Goal: Task Accomplishment & Management: Use online tool/utility

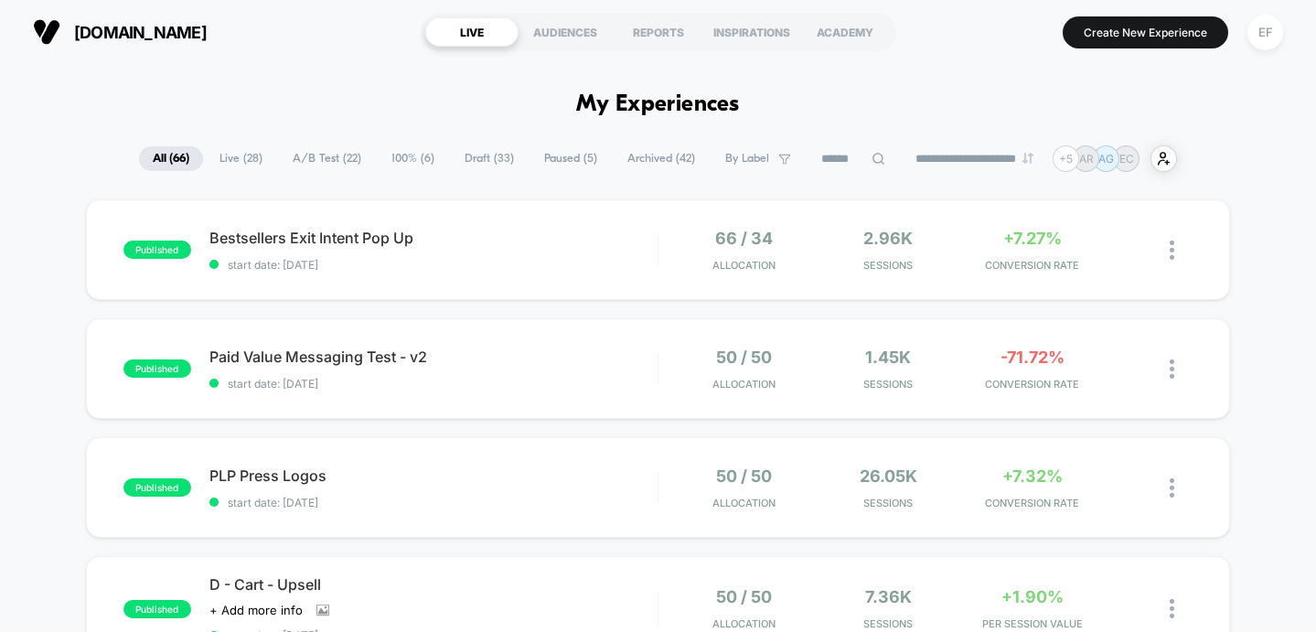
click at [327, 163] on span "A/B Test ( 22 )" at bounding box center [327, 158] width 96 height 25
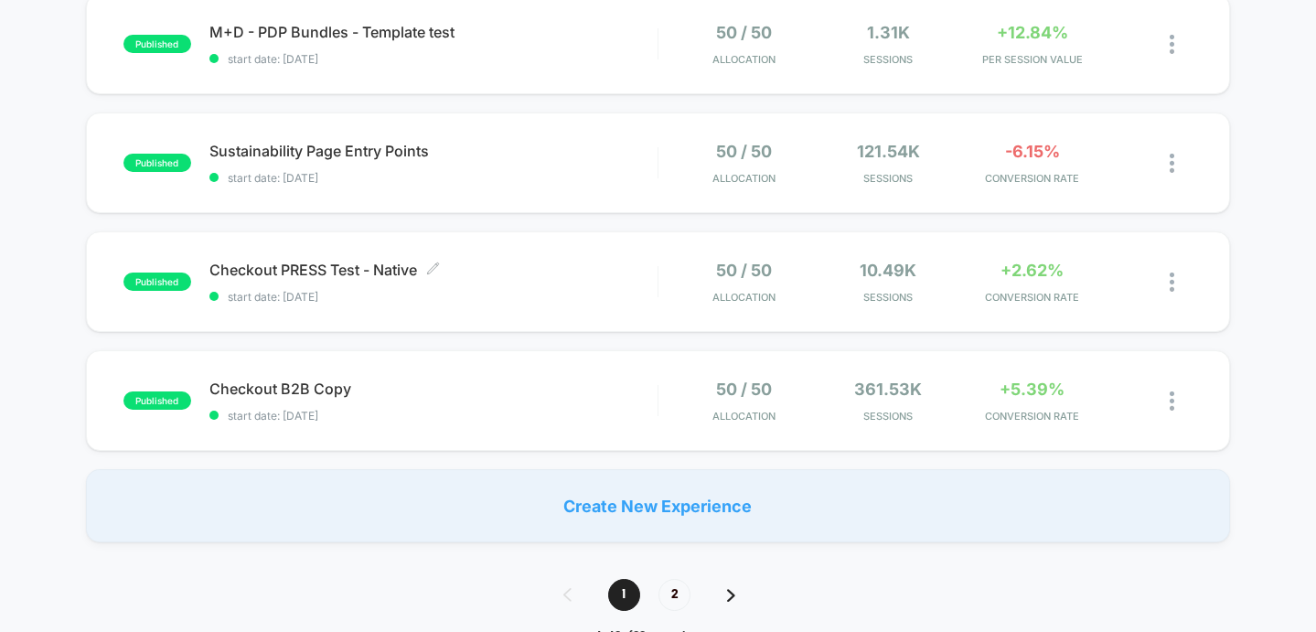
scroll to position [1430, 0]
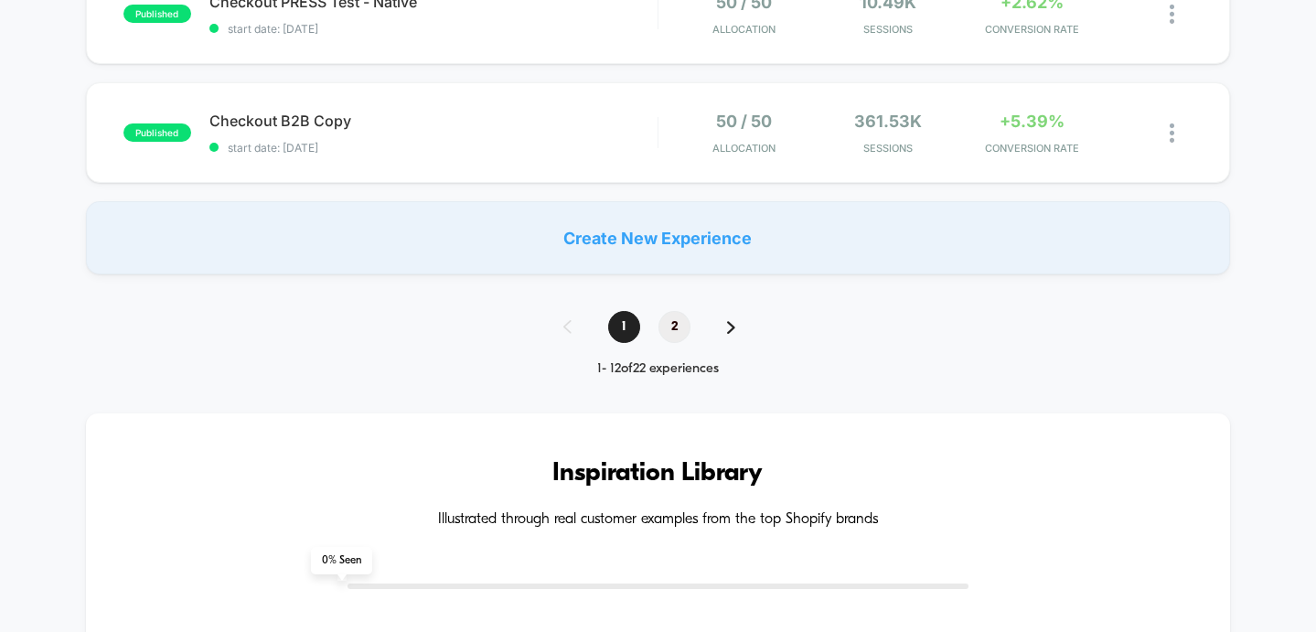
click at [671, 330] on span "2" at bounding box center [675, 327] width 32 height 32
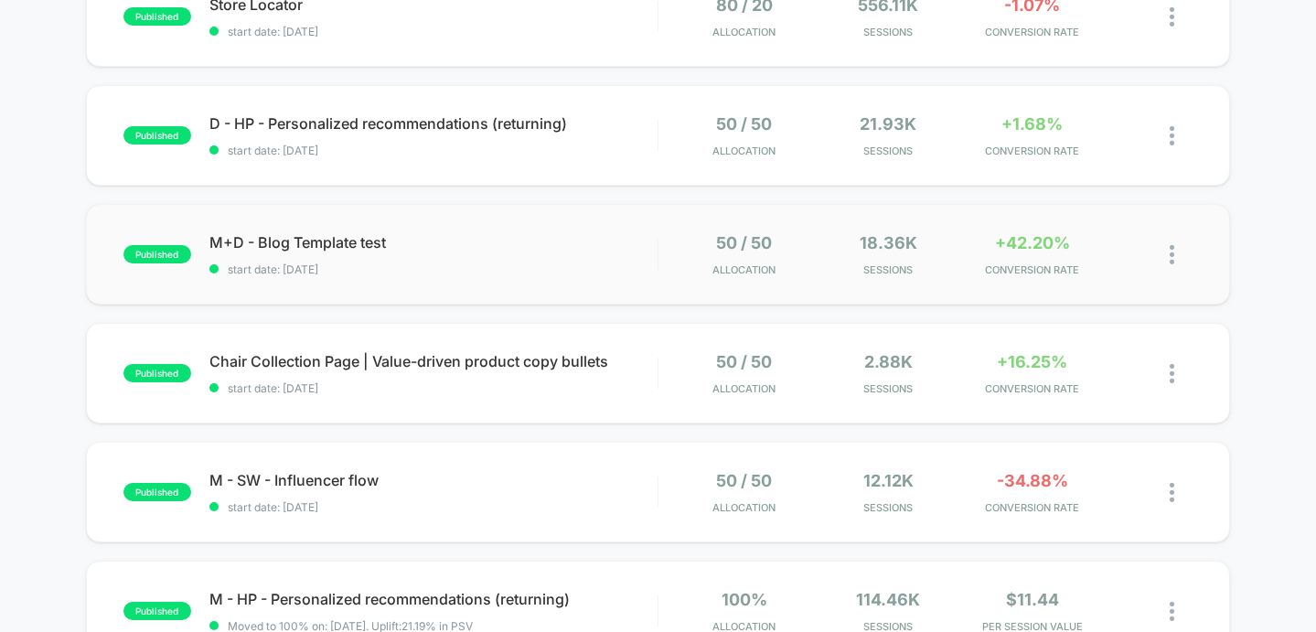
scroll to position [593, 0]
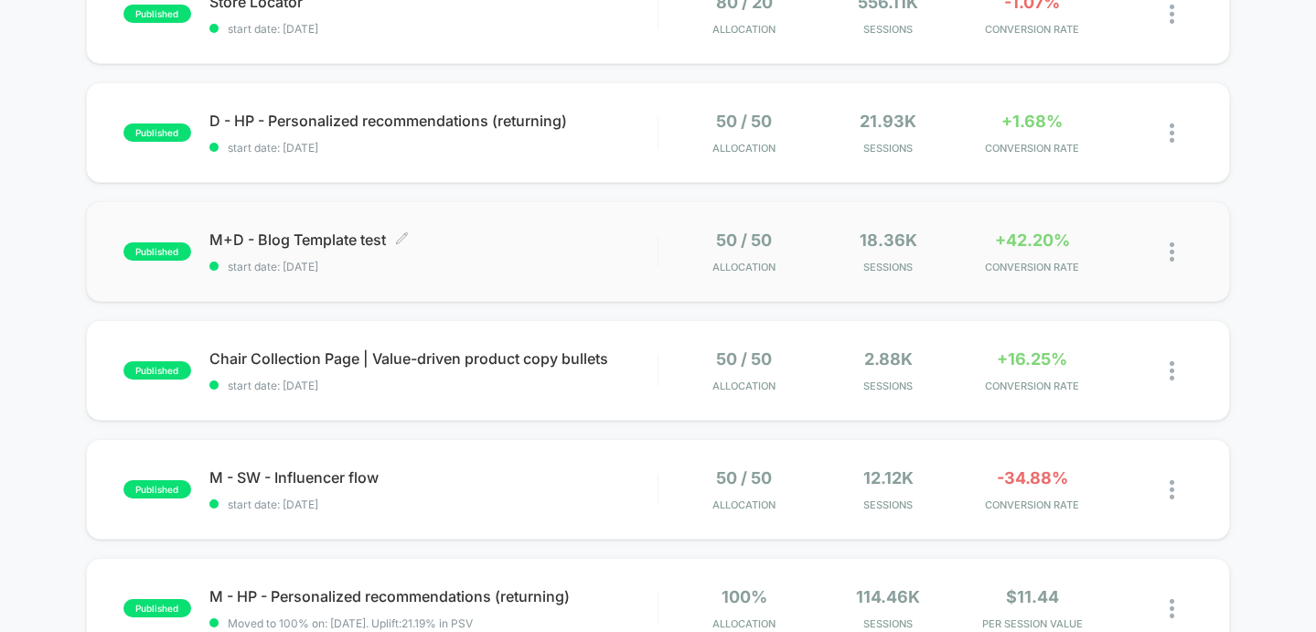
click at [567, 255] on div "M+D - Blog Template test Click to edit experience details Click to edit experie…" at bounding box center [433, 252] width 448 height 43
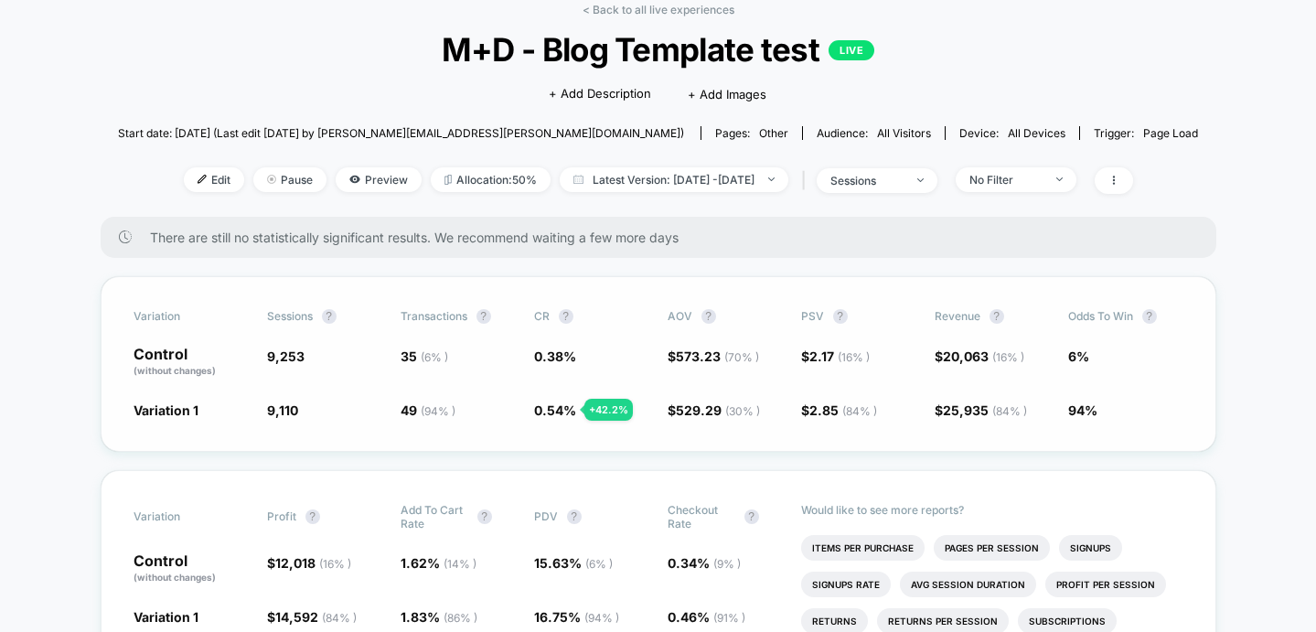
scroll to position [96, 0]
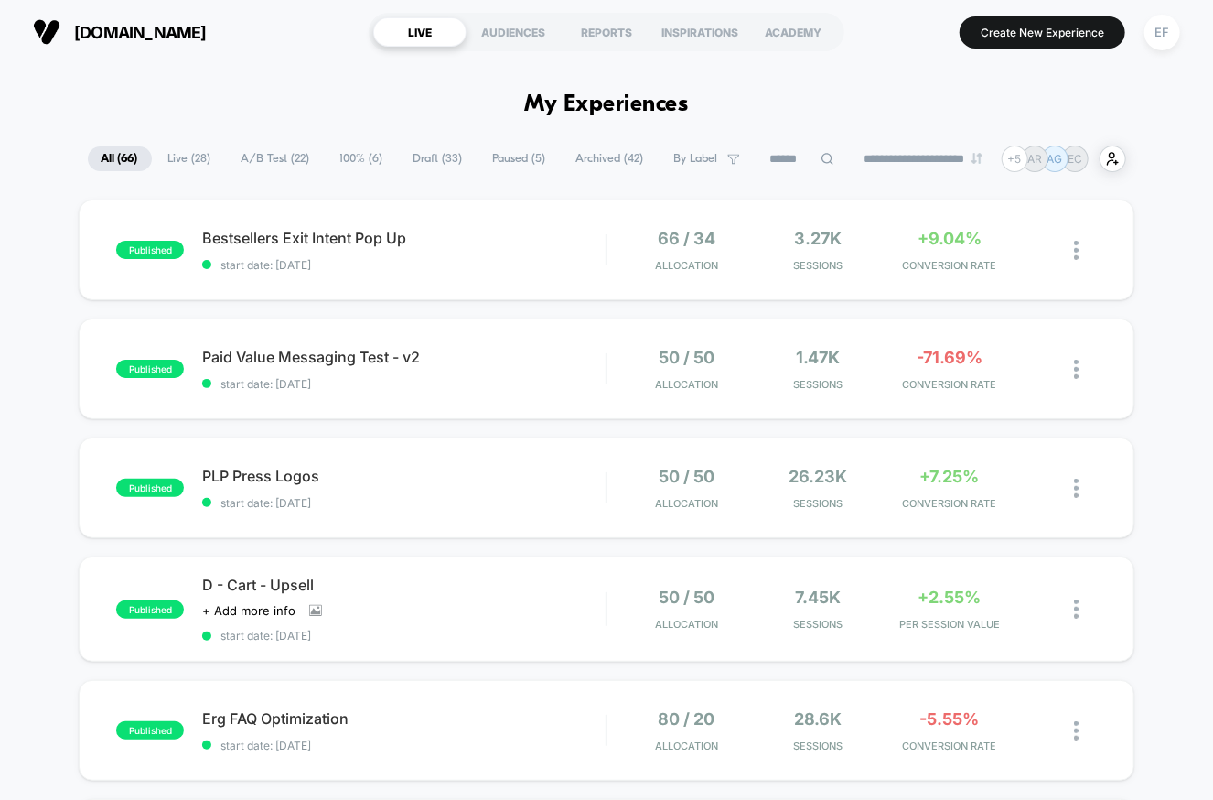
click at [350, 161] on span "100% ( 6 )" at bounding box center [362, 158] width 70 height 25
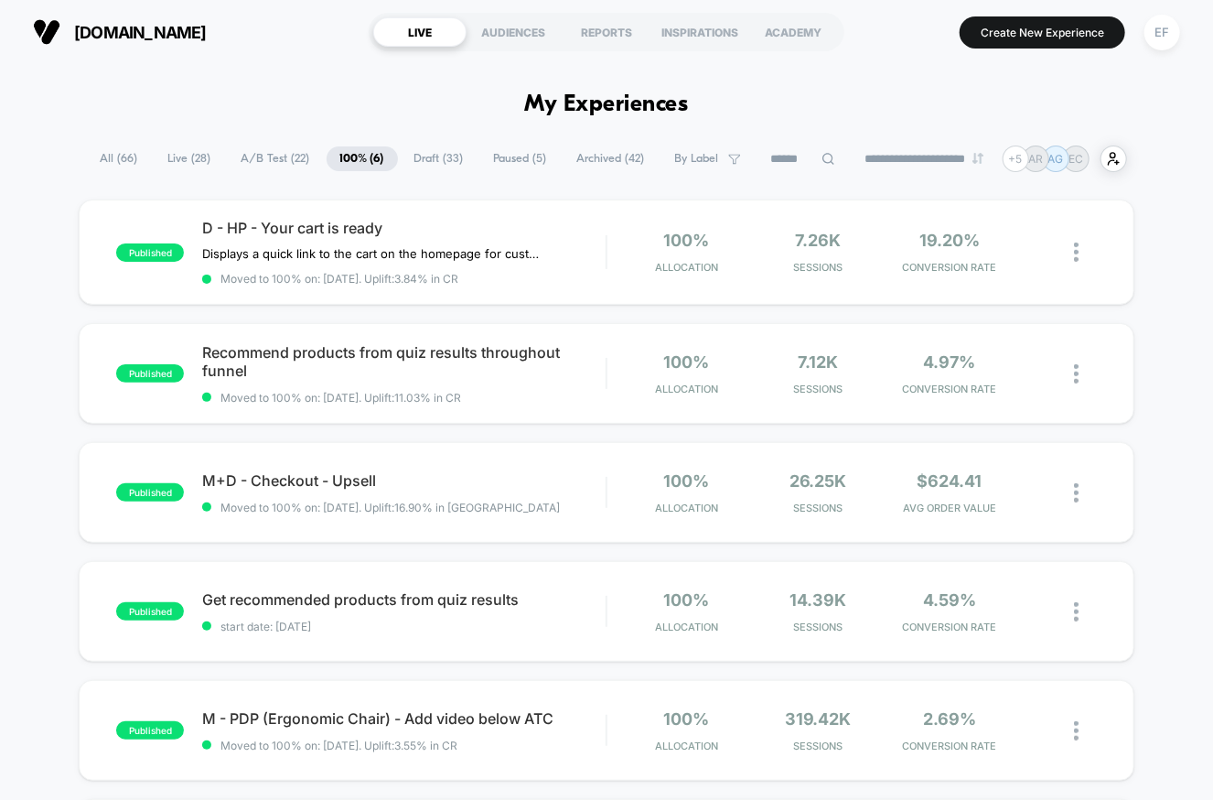
click at [278, 152] on span "A/B Test ( 22 )" at bounding box center [276, 158] width 96 height 25
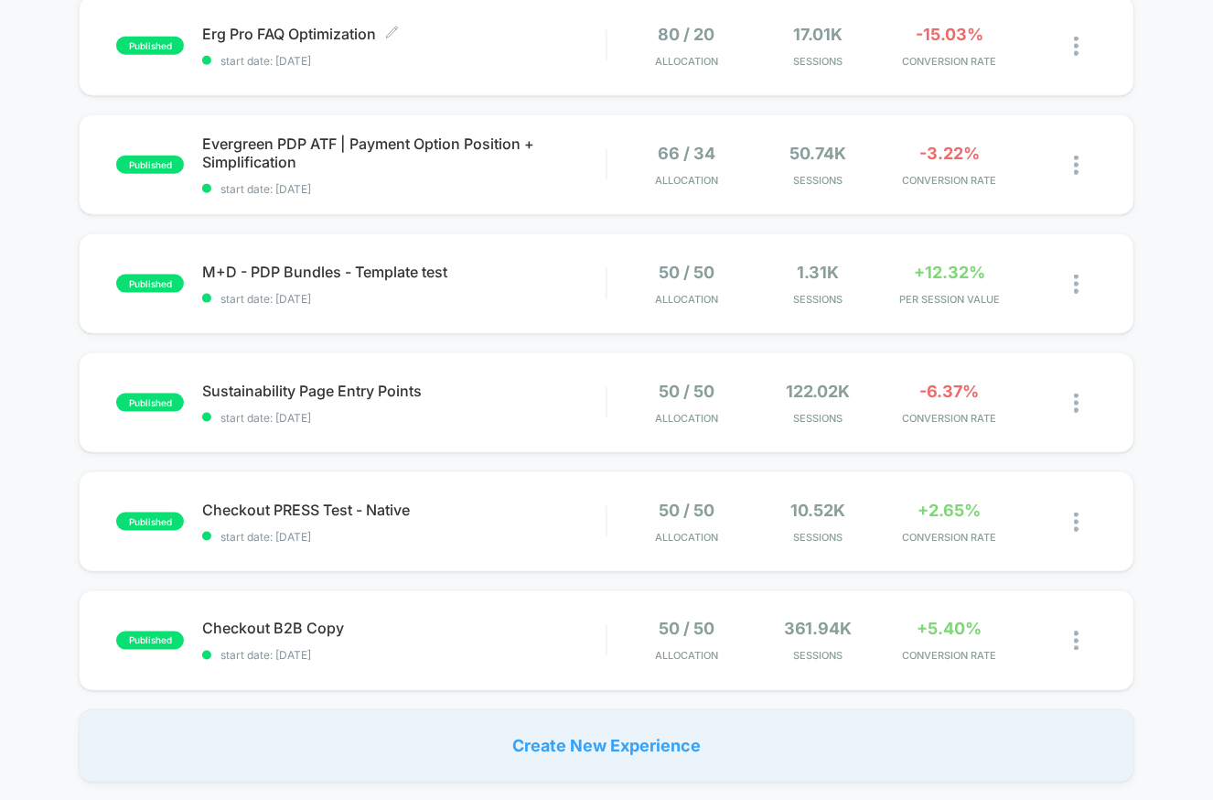
scroll to position [972, 0]
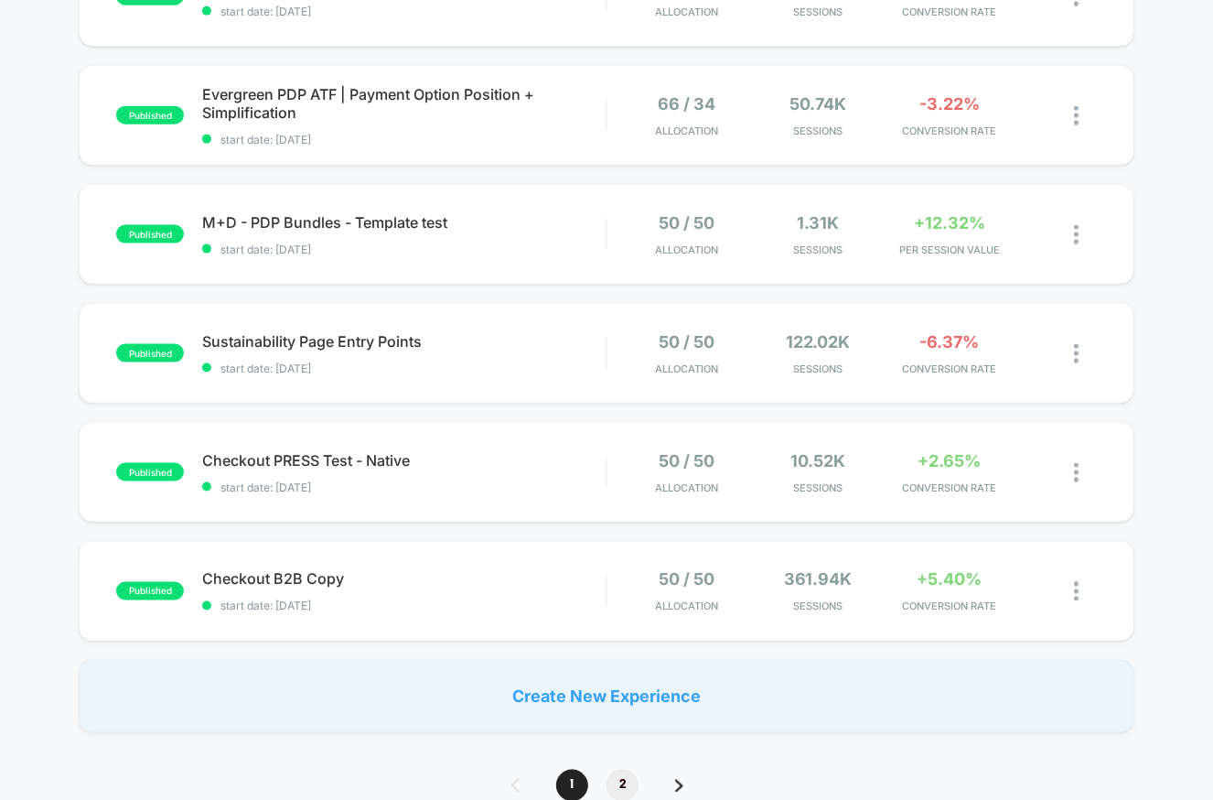
click at [628, 774] on span "2" at bounding box center [623, 785] width 32 height 32
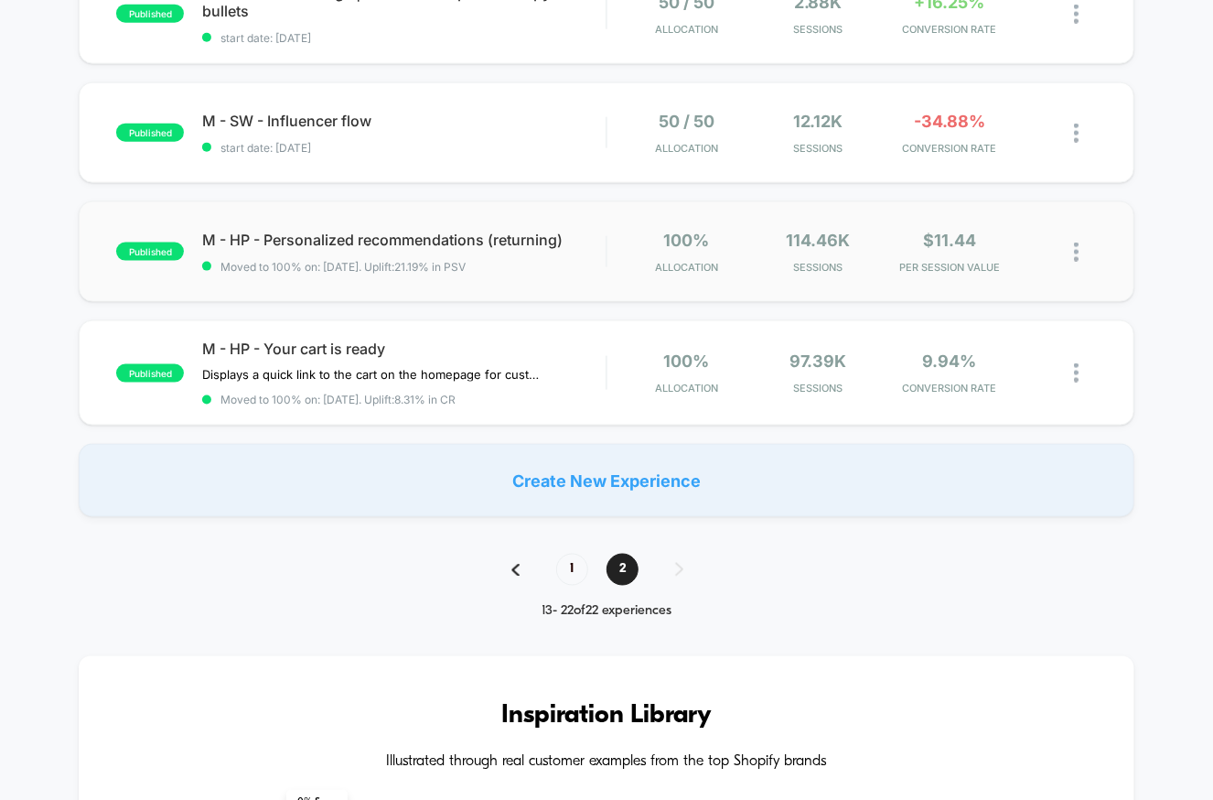
scroll to position [943, 0]
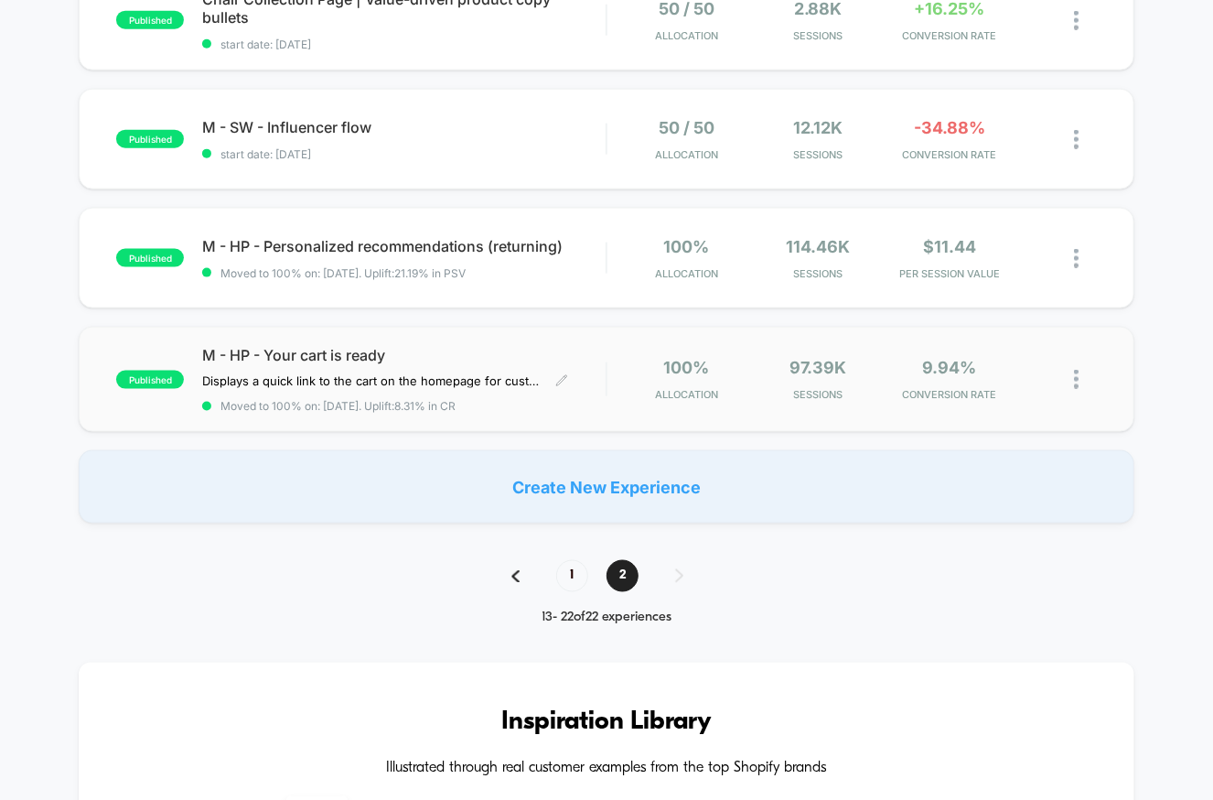
click at [467, 349] on span "M - HP - Your cart is ready" at bounding box center [403, 355] width 403 height 18
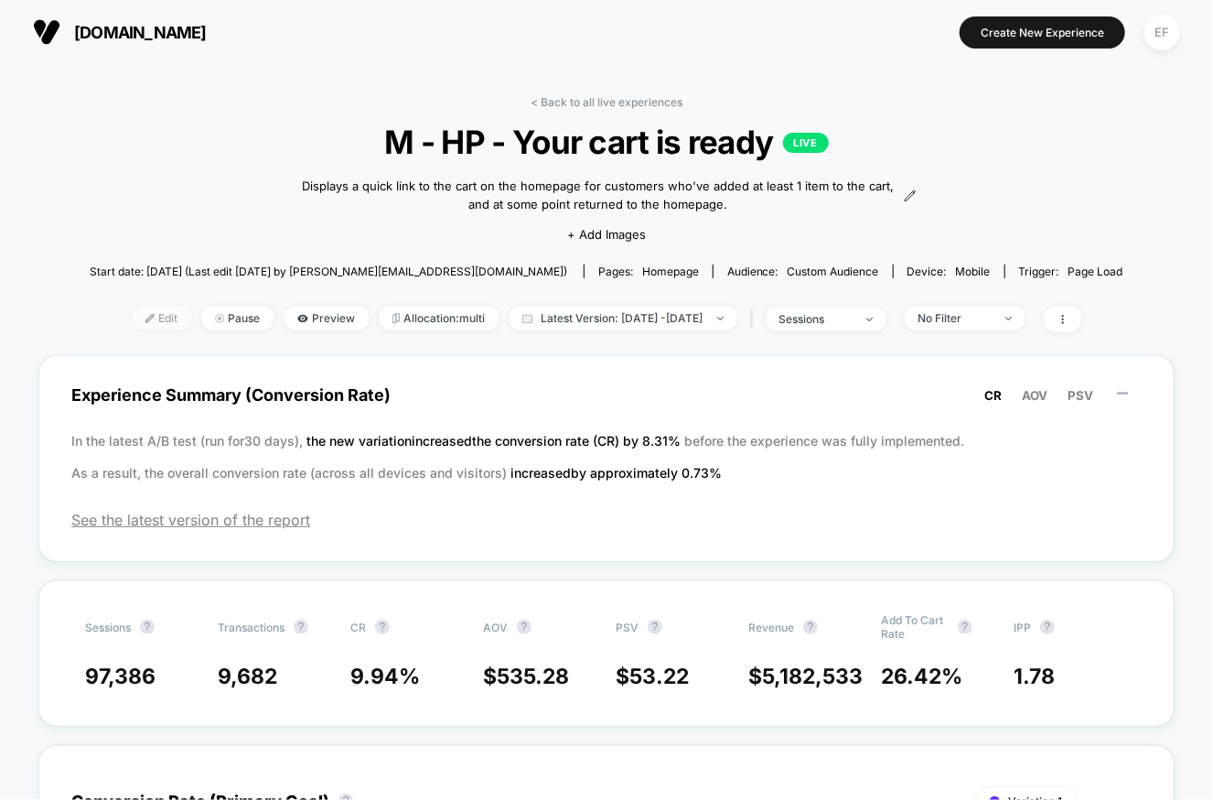
click at [132, 323] on span "Edit" at bounding box center [162, 318] width 60 height 25
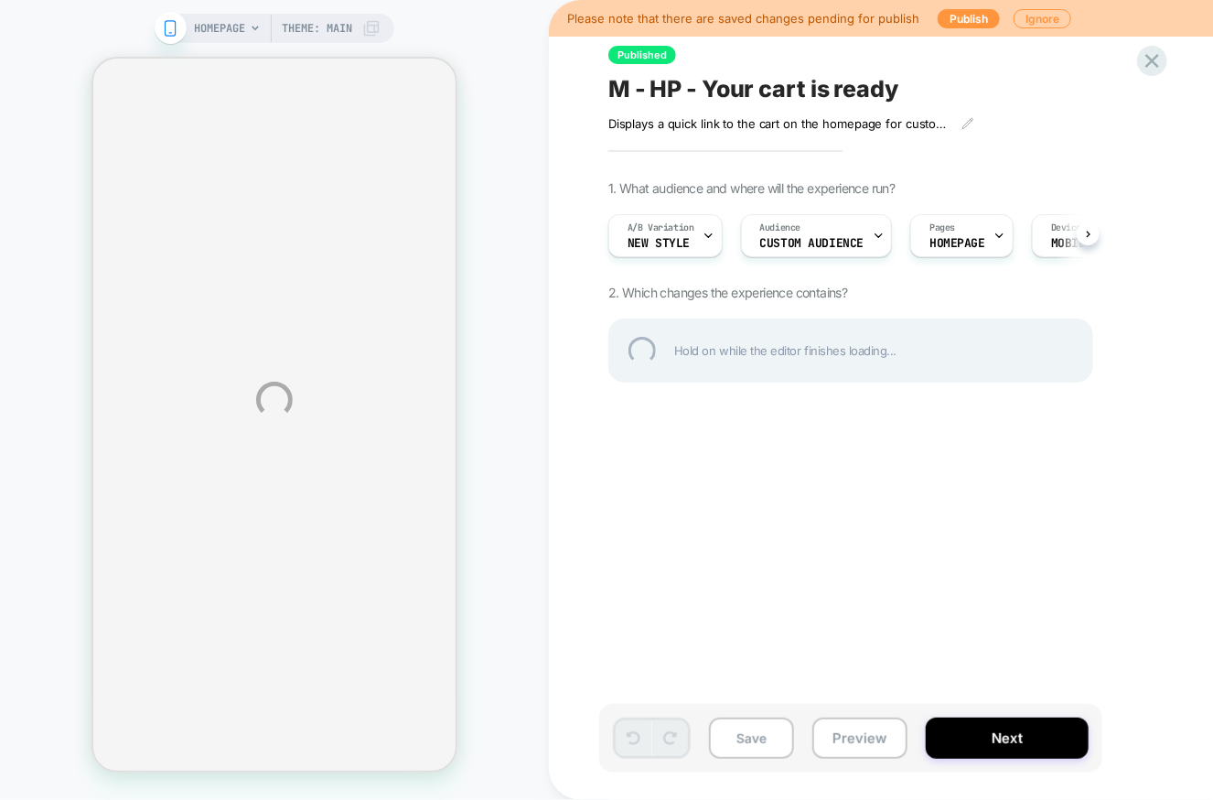
click at [811, 232] on div "HOMEPAGE Theme: MAIN Please note that there are saved changes pending for publi…" at bounding box center [606, 400] width 1213 height 800
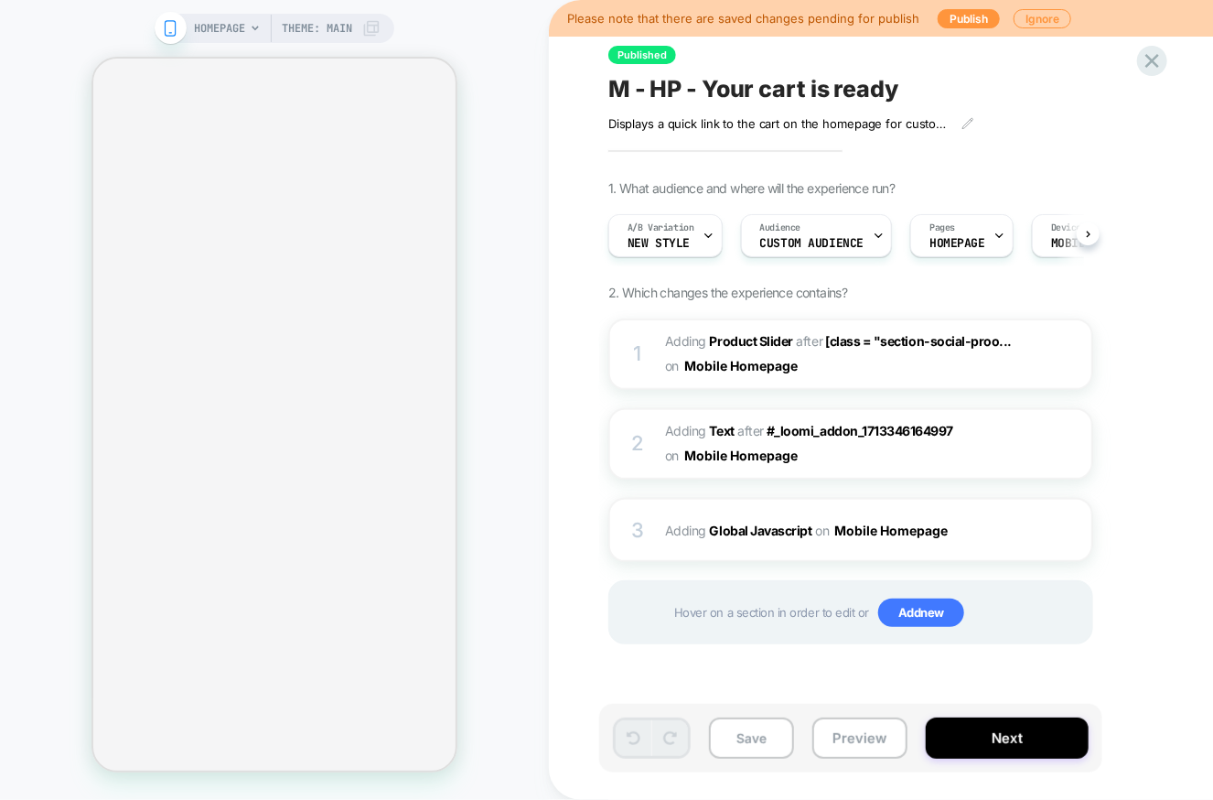
click at [837, 241] on span "Custom Audience" at bounding box center [812, 243] width 104 height 13
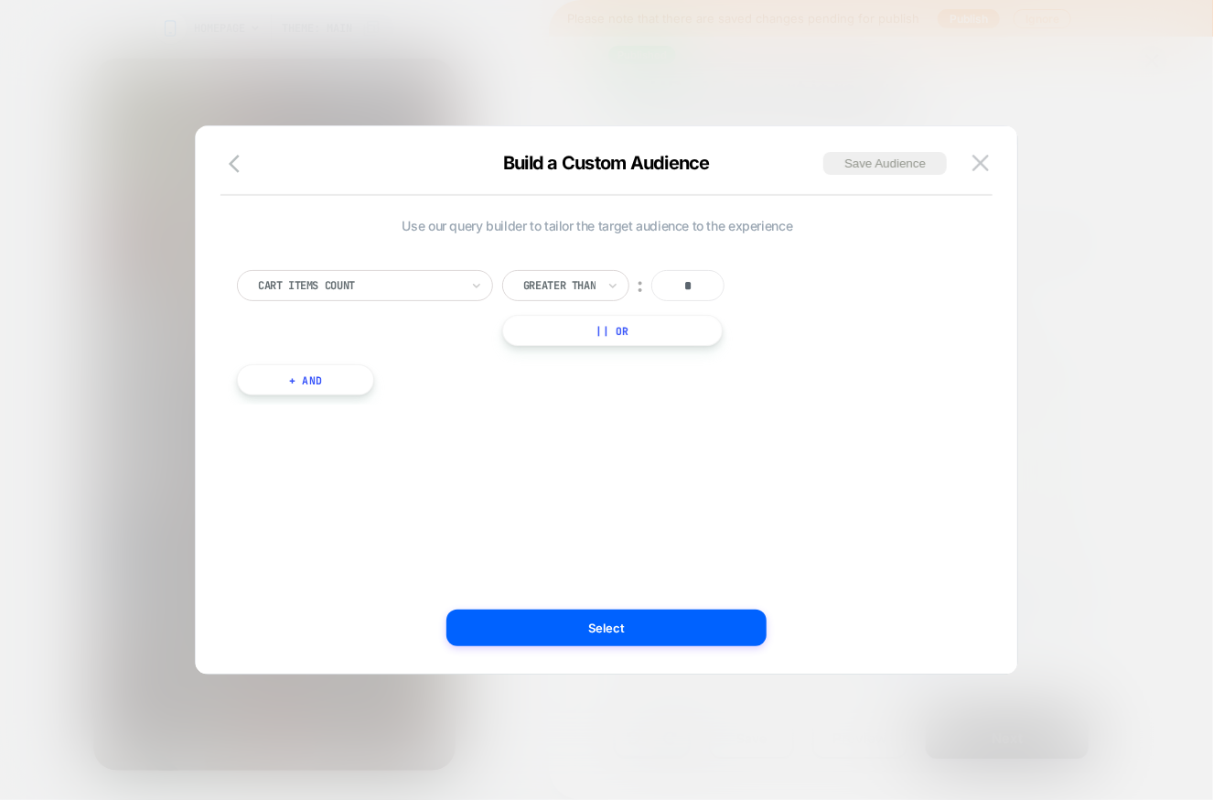
scroll to position [0, 187]
click at [331, 382] on button "+ And" at bounding box center [305, 379] width 137 height 31
click at [424, 403] on div at bounding box center [404, 398] width 201 height 16
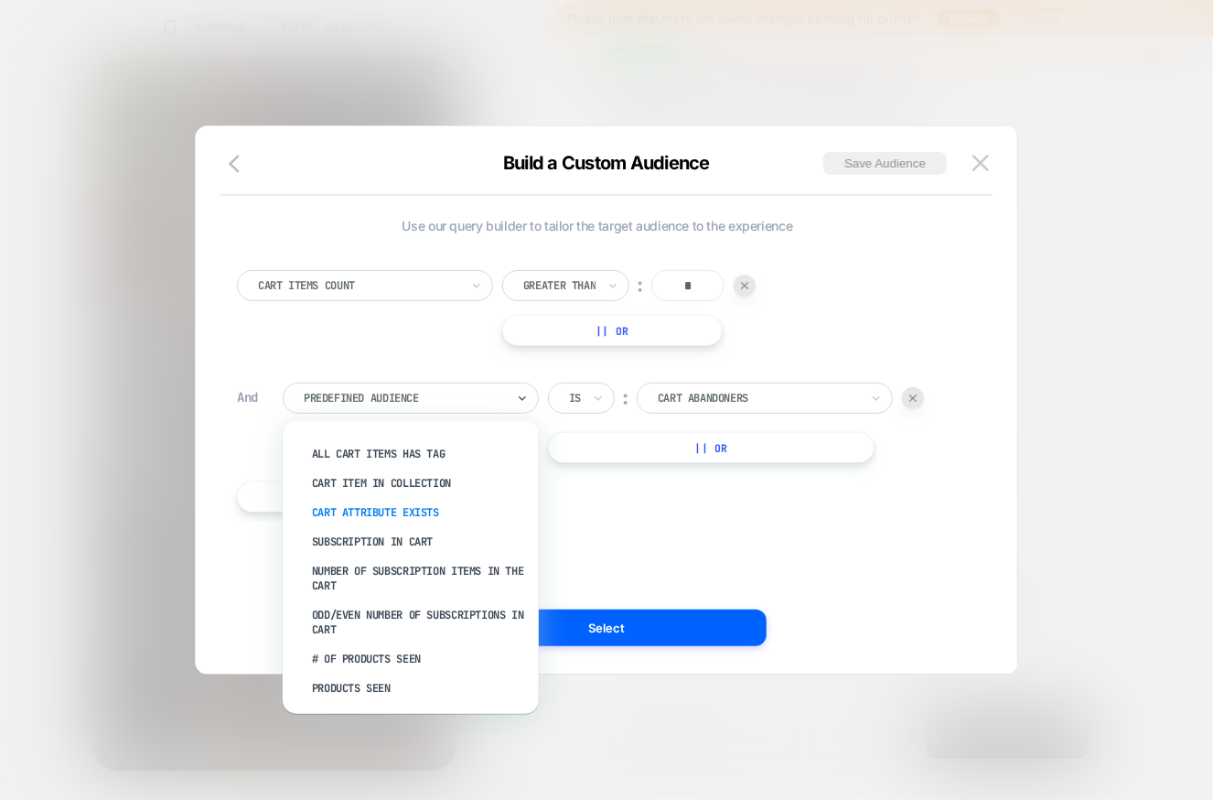
scroll to position [428, 0]
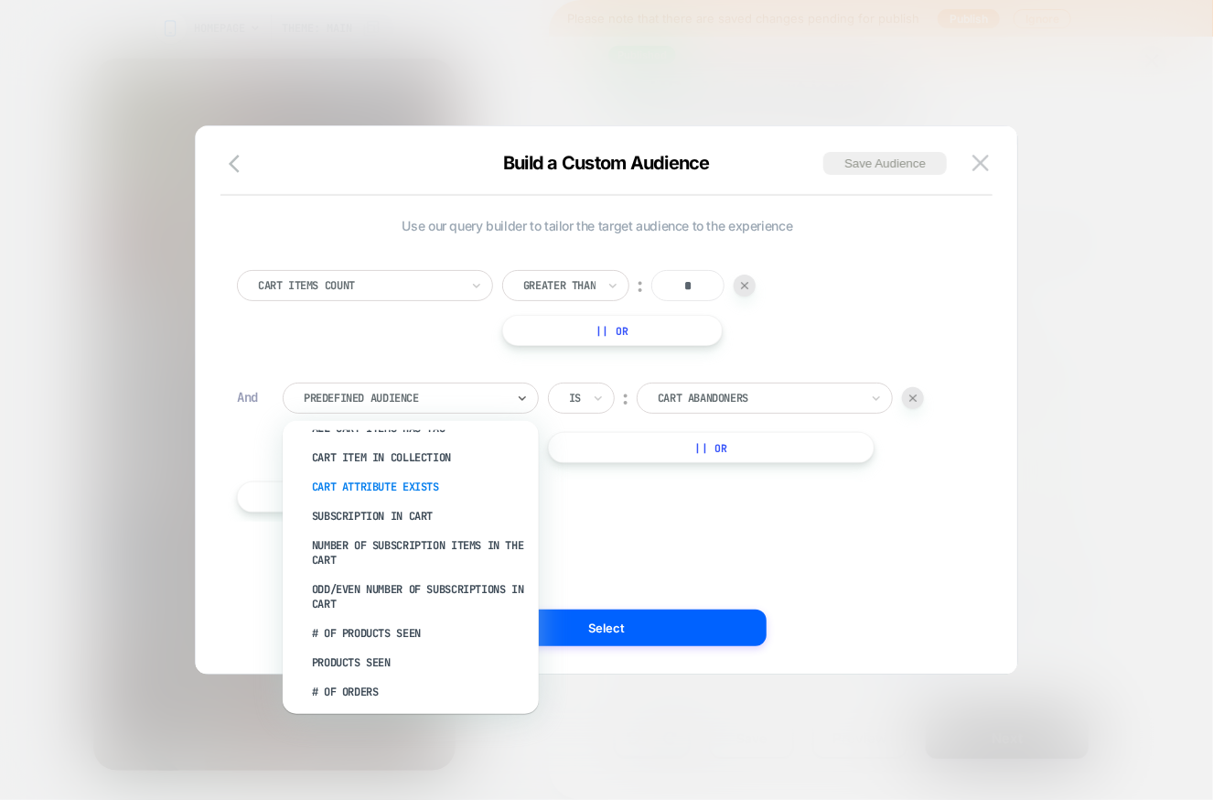
click at [387, 489] on div "Cart Attribute Exists" at bounding box center [420, 486] width 238 height 29
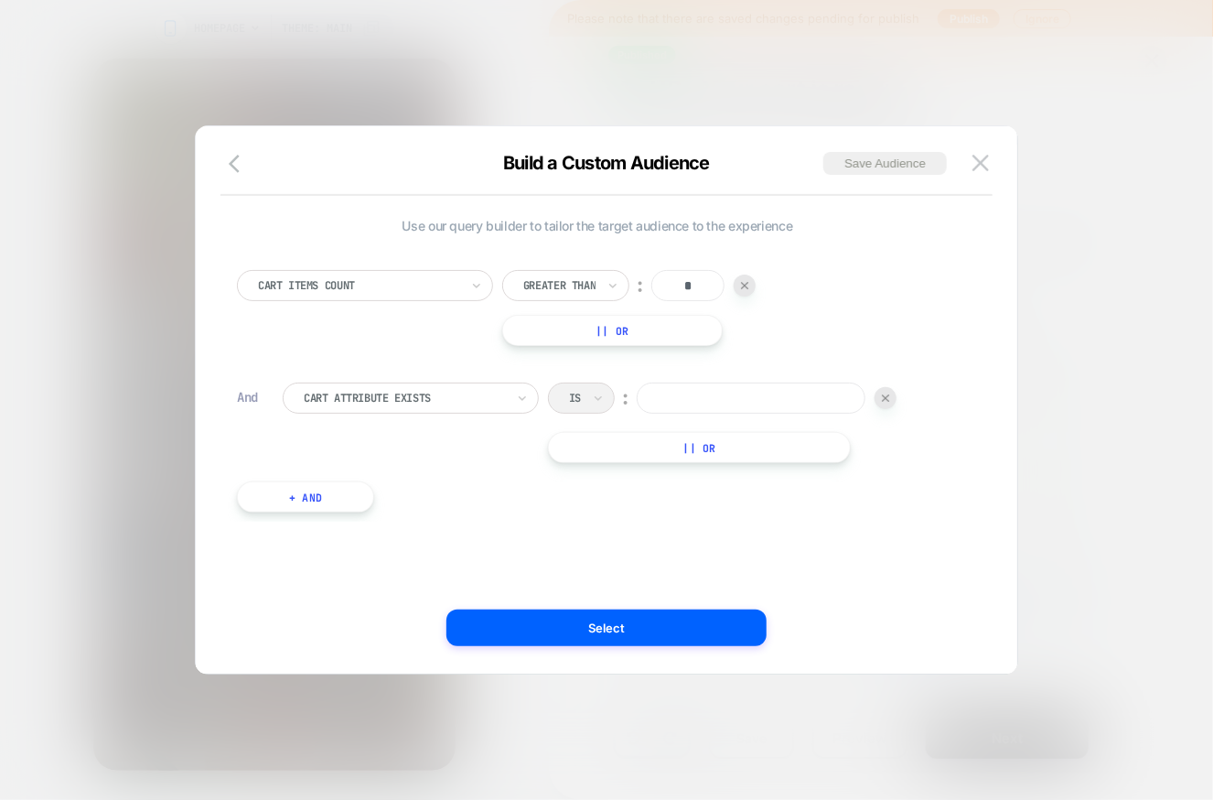
click at [594, 395] on div "Is ︰" at bounding box center [722, 397] width 349 height 31
click at [591, 408] on div "Is ︰" at bounding box center [722, 397] width 349 height 31
click at [666, 398] on input at bounding box center [751, 397] width 229 height 31
click at [577, 396] on div "Is ︰" at bounding box center [722, 397] width 349 height 31
click at [886, 400] on img at bounding box center [885, 397] width 7 height 7
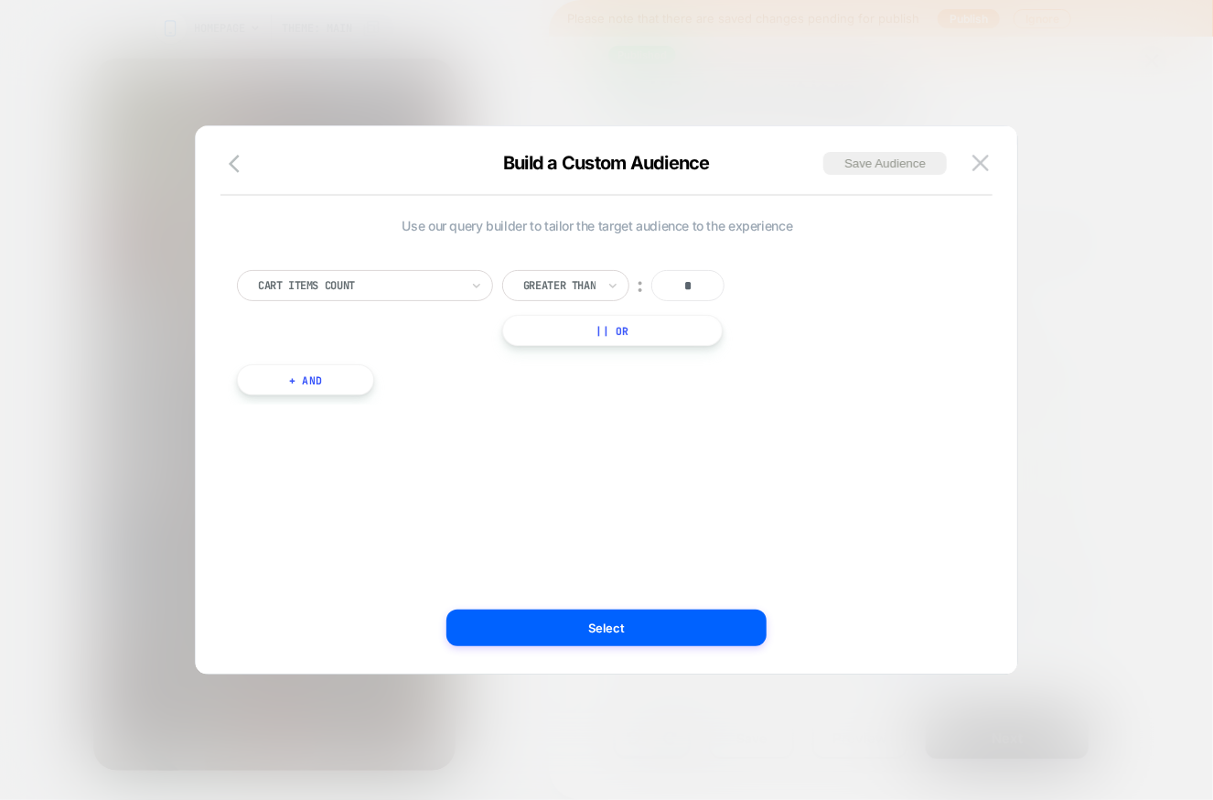
click at [310, 371] on button "+ And" at bounding box center [305, 379] width 137 height 31
click at [387, 401] on div at bounding box center [404, 398] width 201 height 16
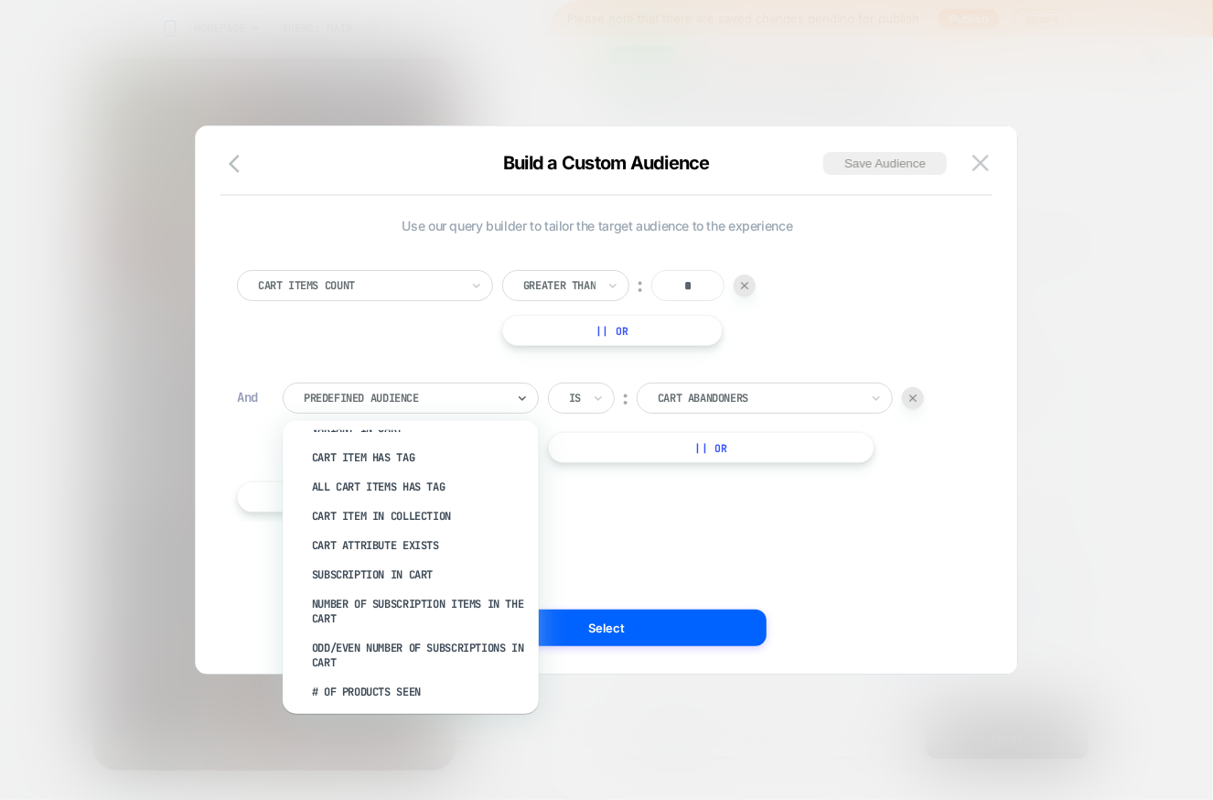
scroll to position [373, 0]
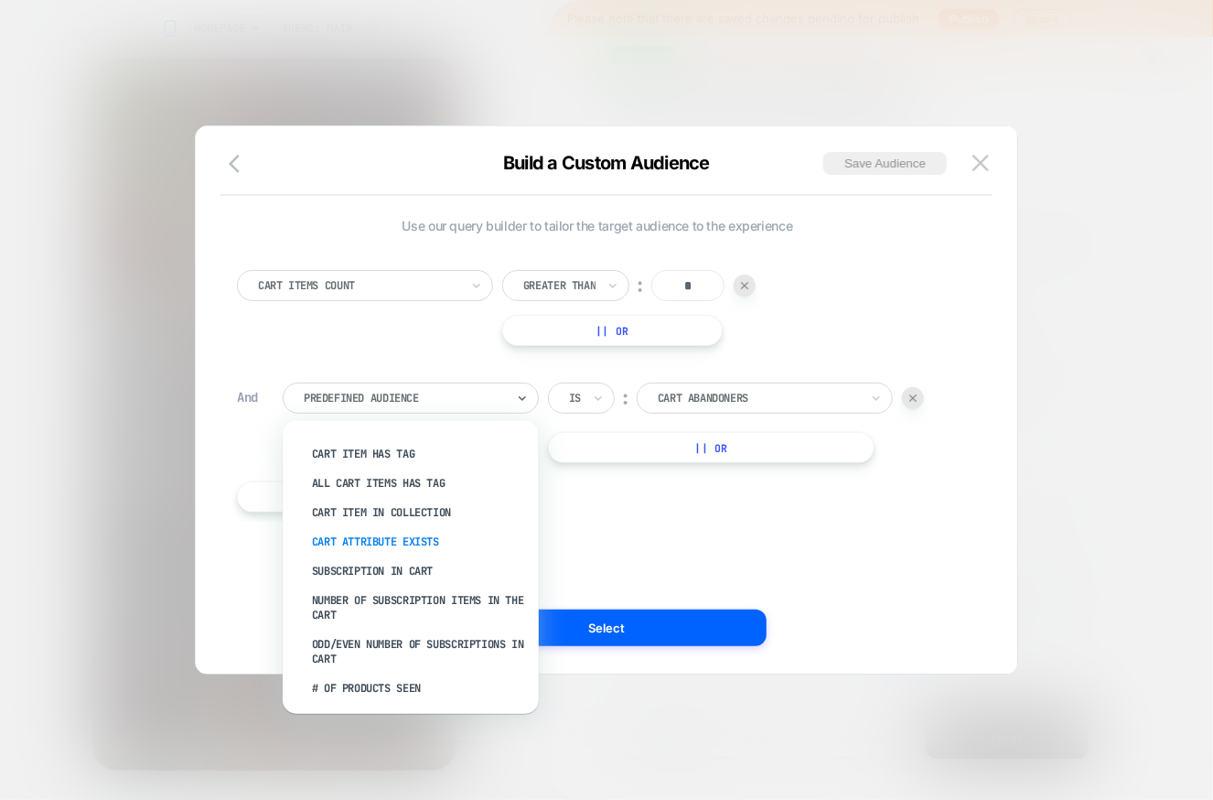
click at [420, 547] on div "Cart Attribute Exists" at bounding box center [420, 541] width 238 height 29
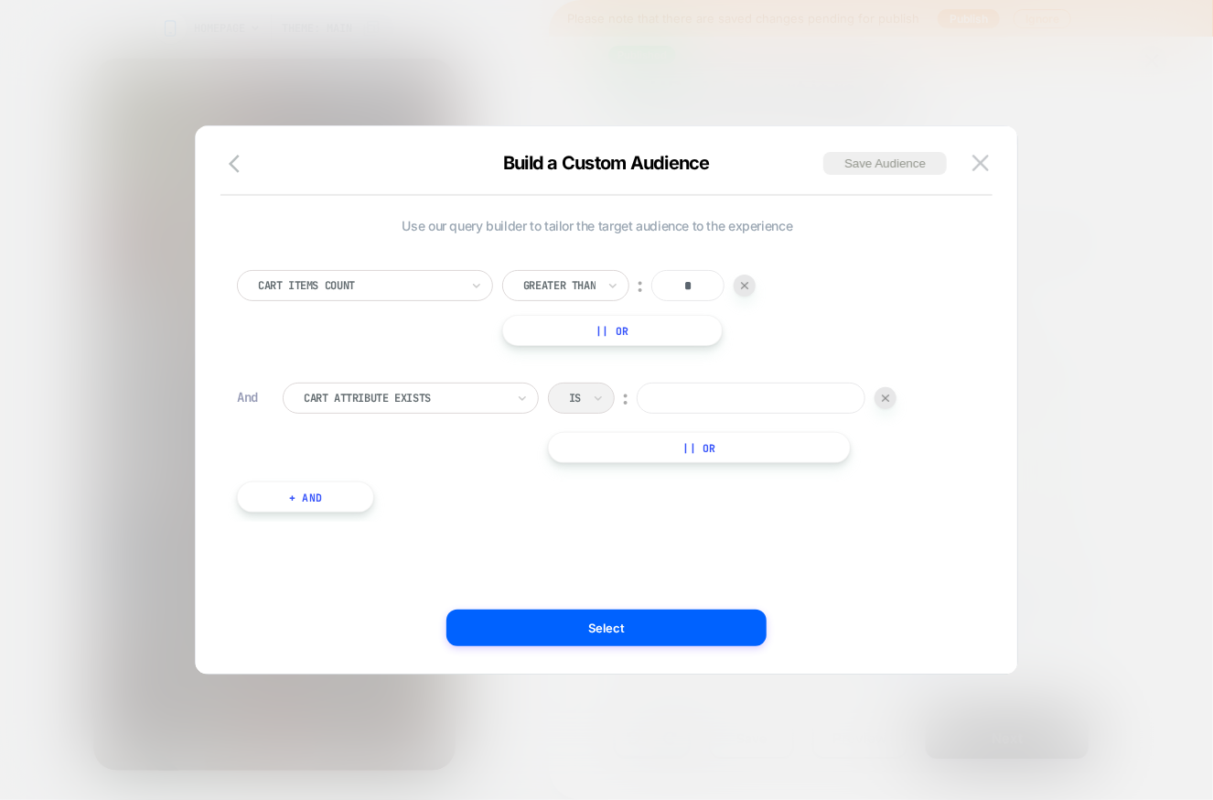
click at [886, 403] on div at bounding box center [886, 398] width 22 height 22
click at [981, 170] on img at bounding box center [980, 163] width 16 height 16
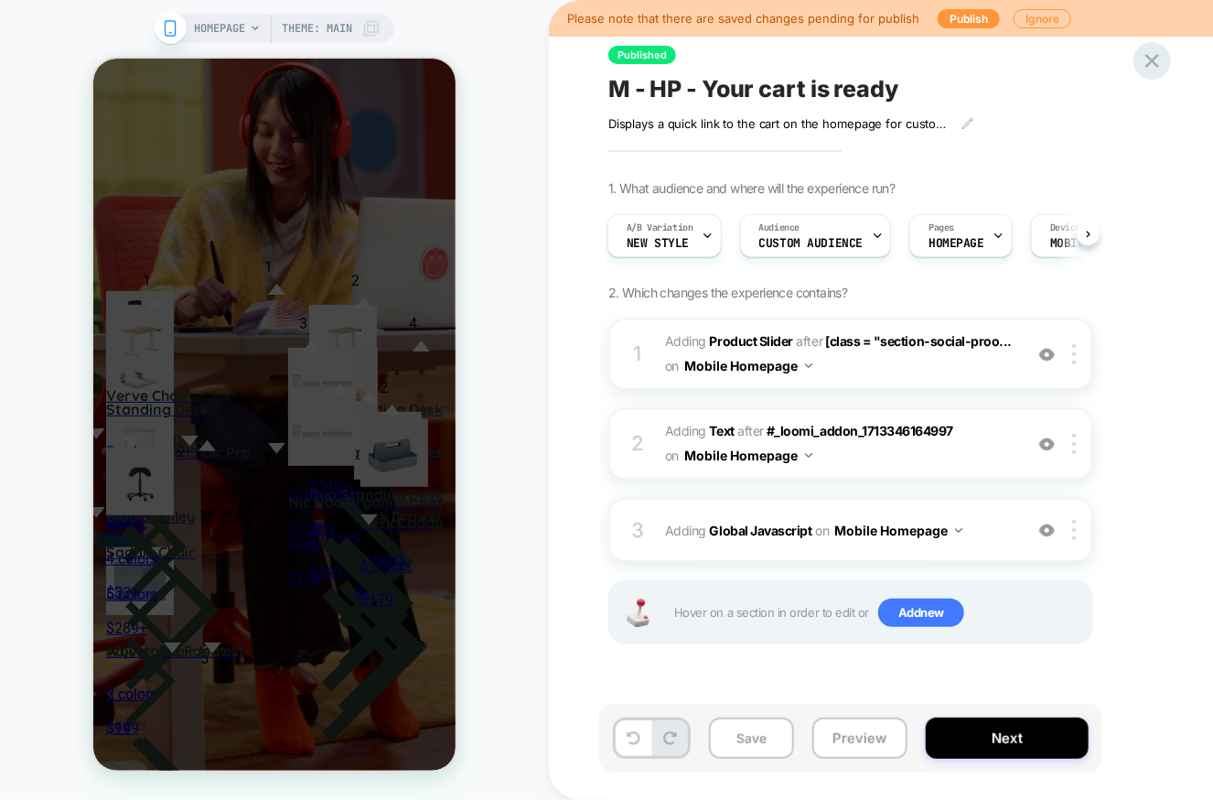
click at [1146, 53] on icon at bounding box center [1152, 60] width 25 height 25
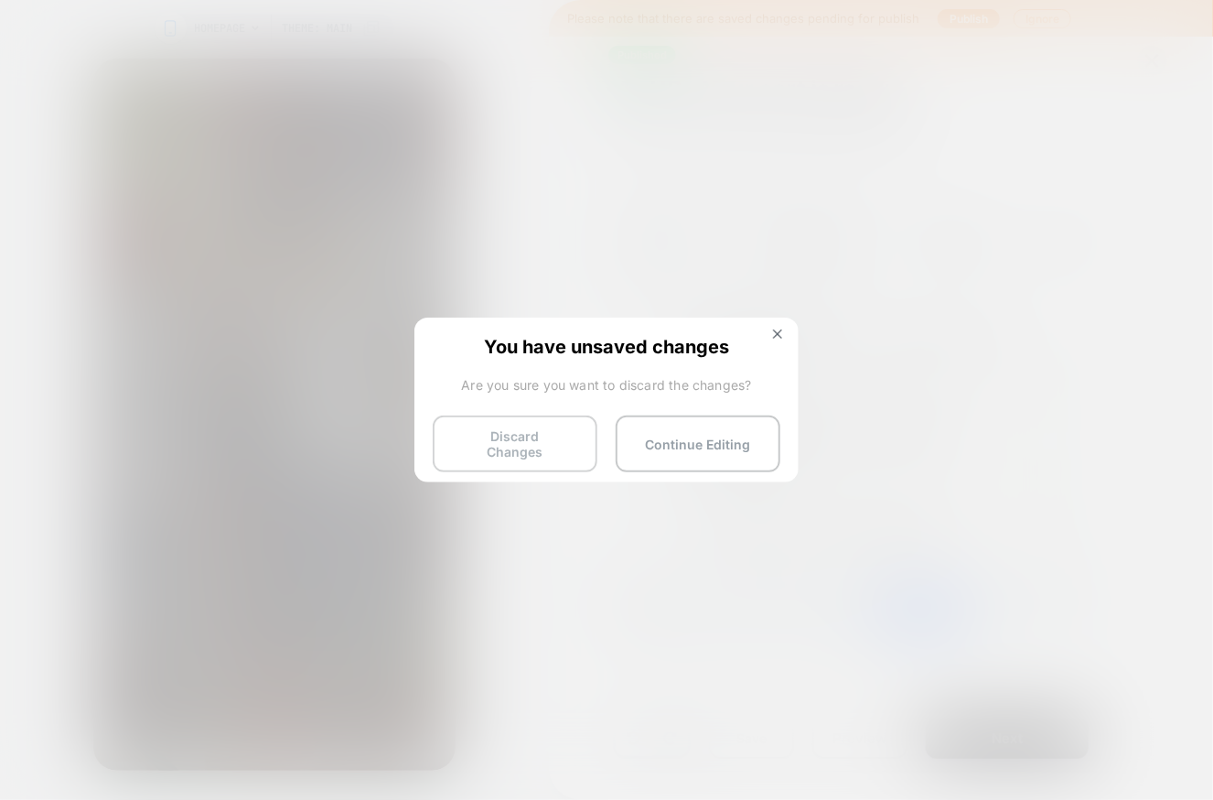
click at [476, 441] on button "Discard Changes" at bounding box center [515, 443] width 165 height 57
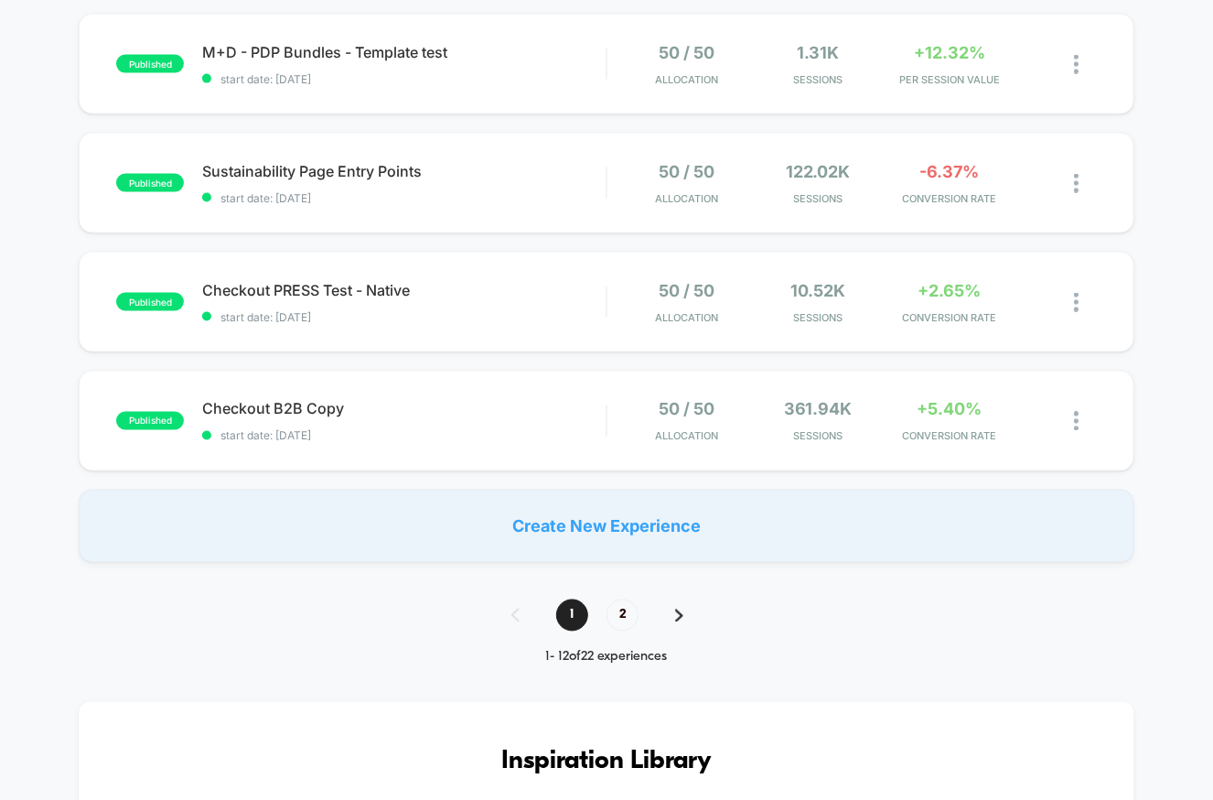
scroll to position [1045, 0]
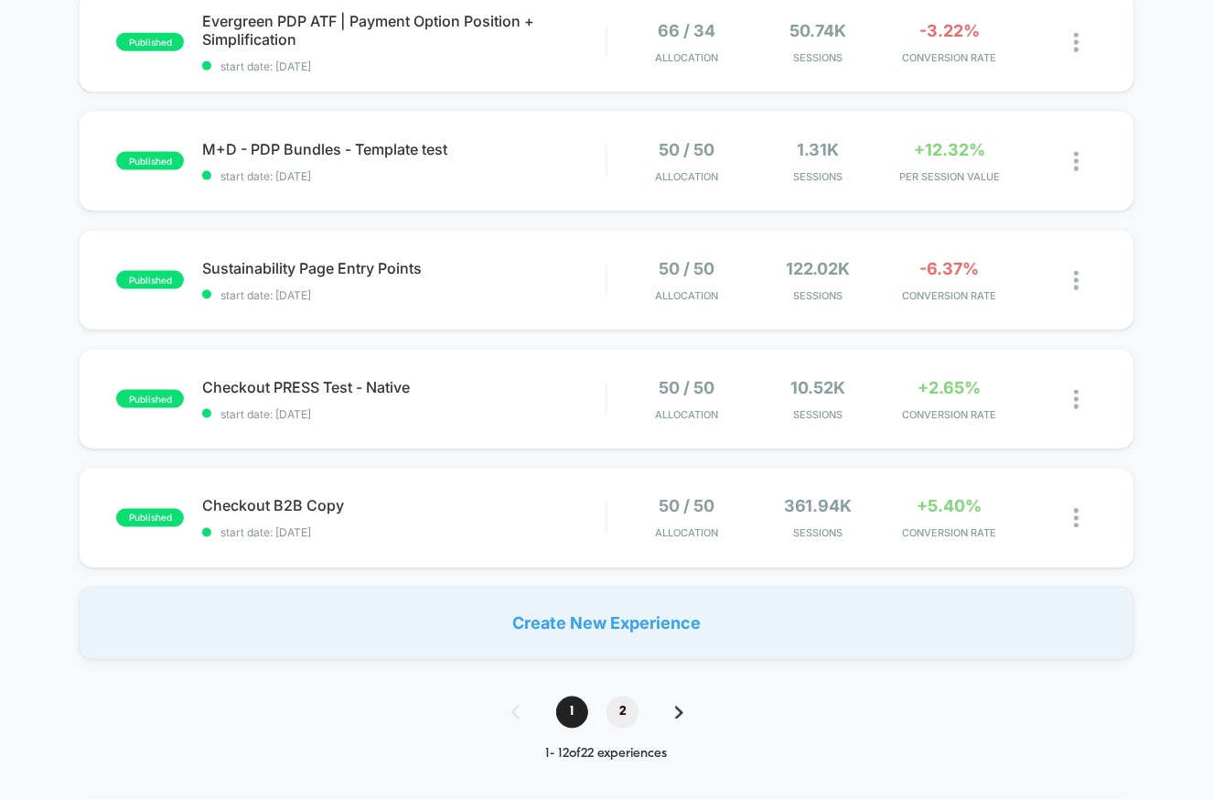
click at [614, 710] on span "2" at bounding box center [623, 712] width 32 height 32
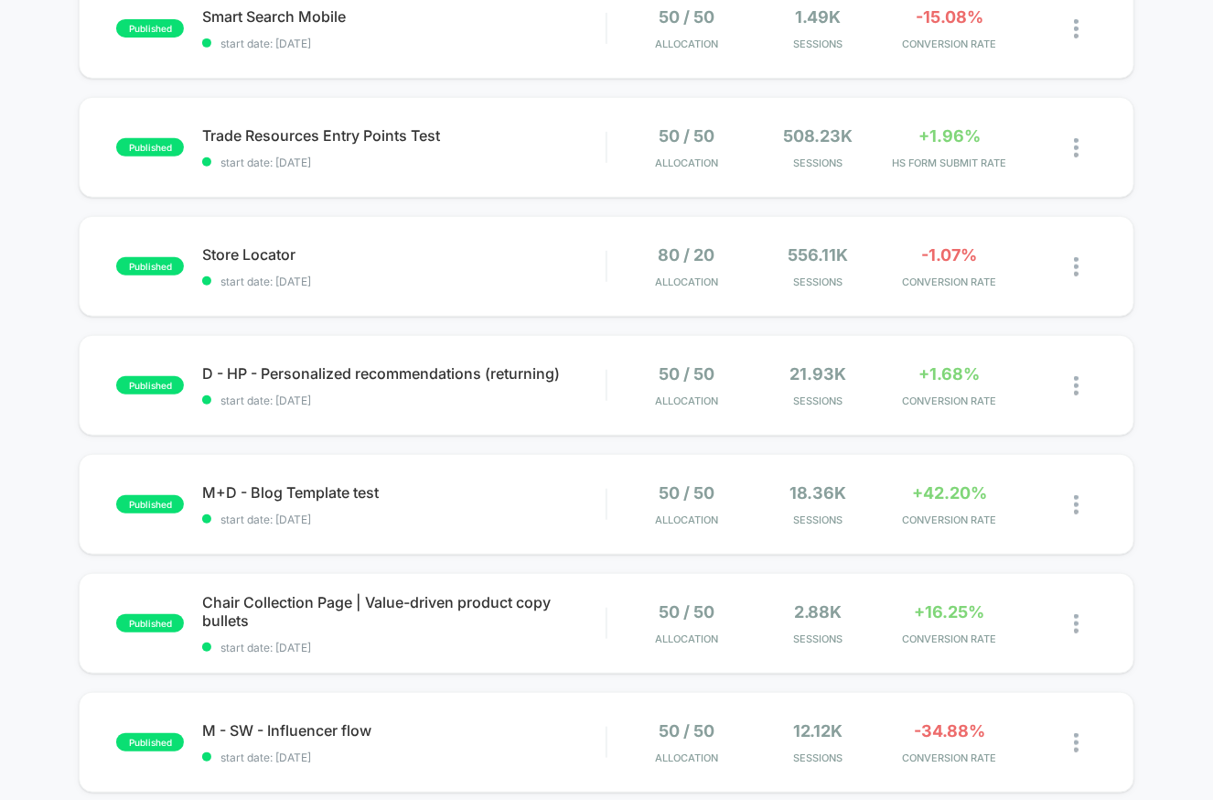
scroll to position [0, 0]
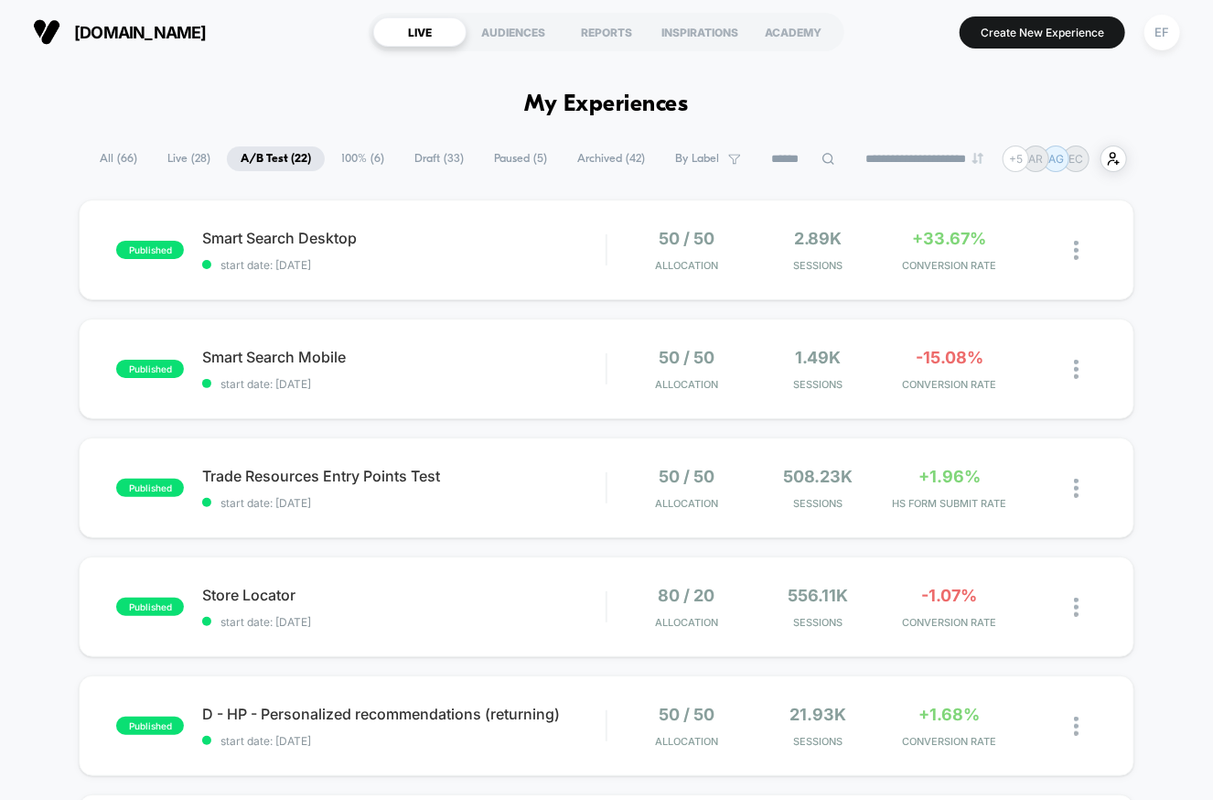
click at [345, 157] on span "100% ( 6 )" at bounding box center [363, 158] width 70 height 25
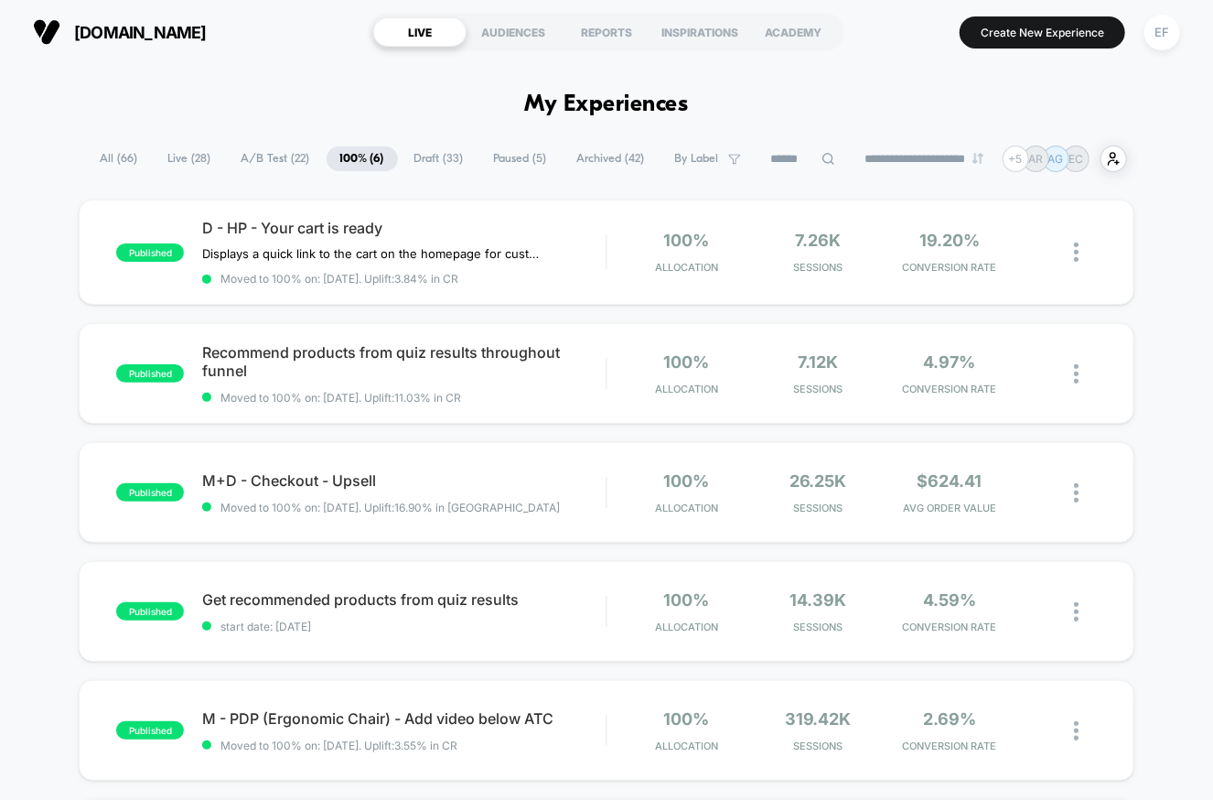
click at [242, 149] on span "A/B Test ( 22 )" at bounding box center [276, 158] width 96 height 25
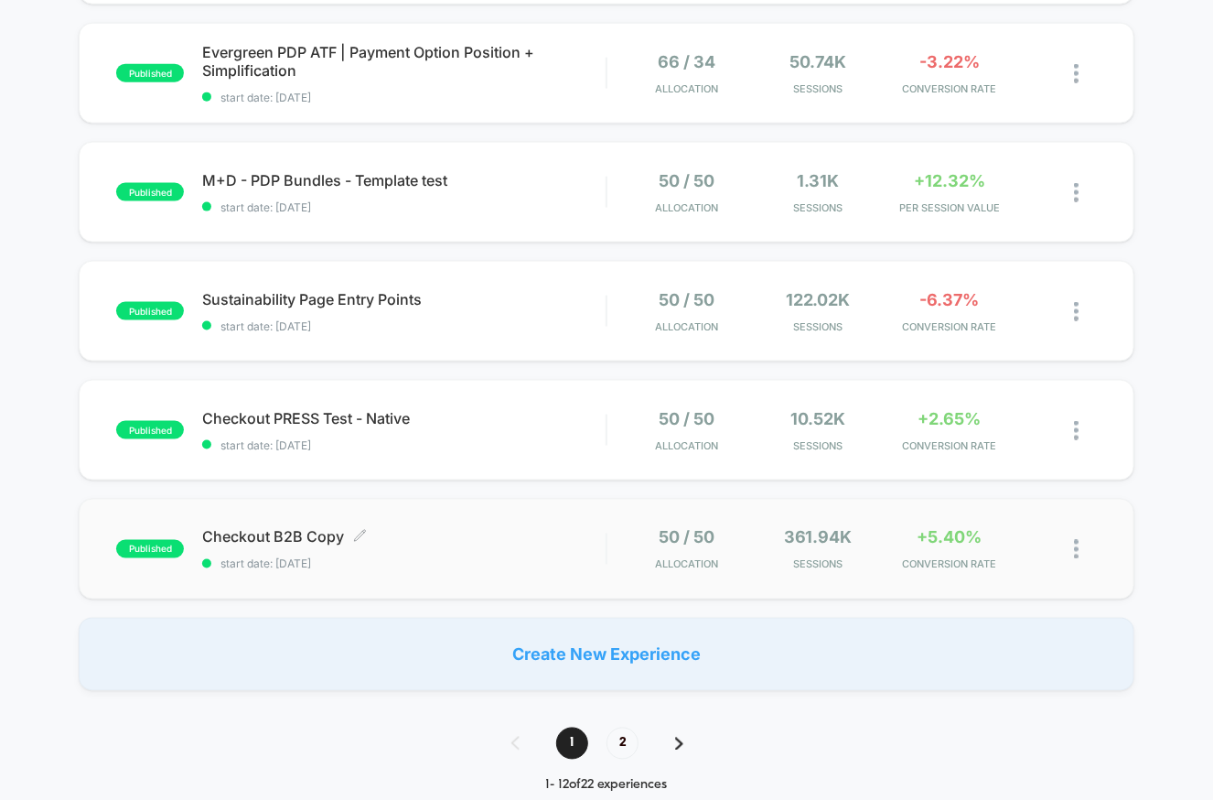
scroll to position [1036, 0]
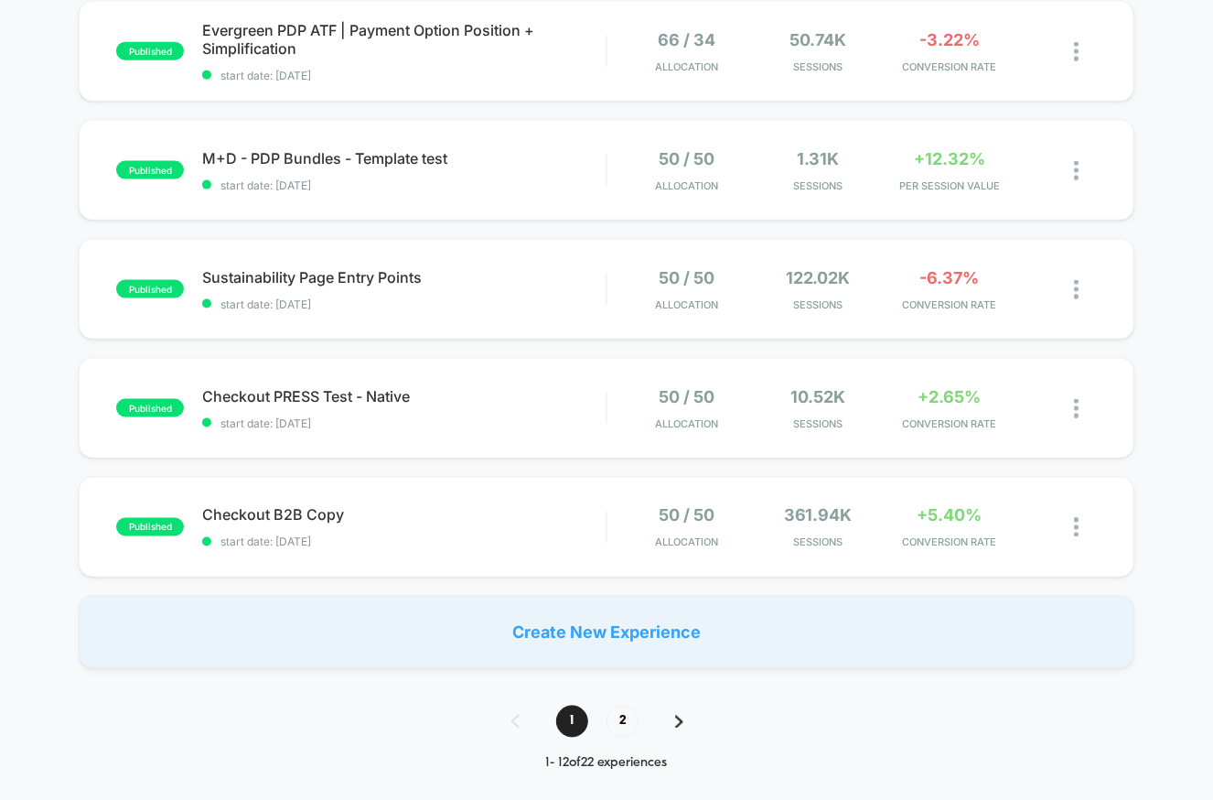
click at [625, 718] on span "2" at bounding box center [623, 721] width 32 height 32
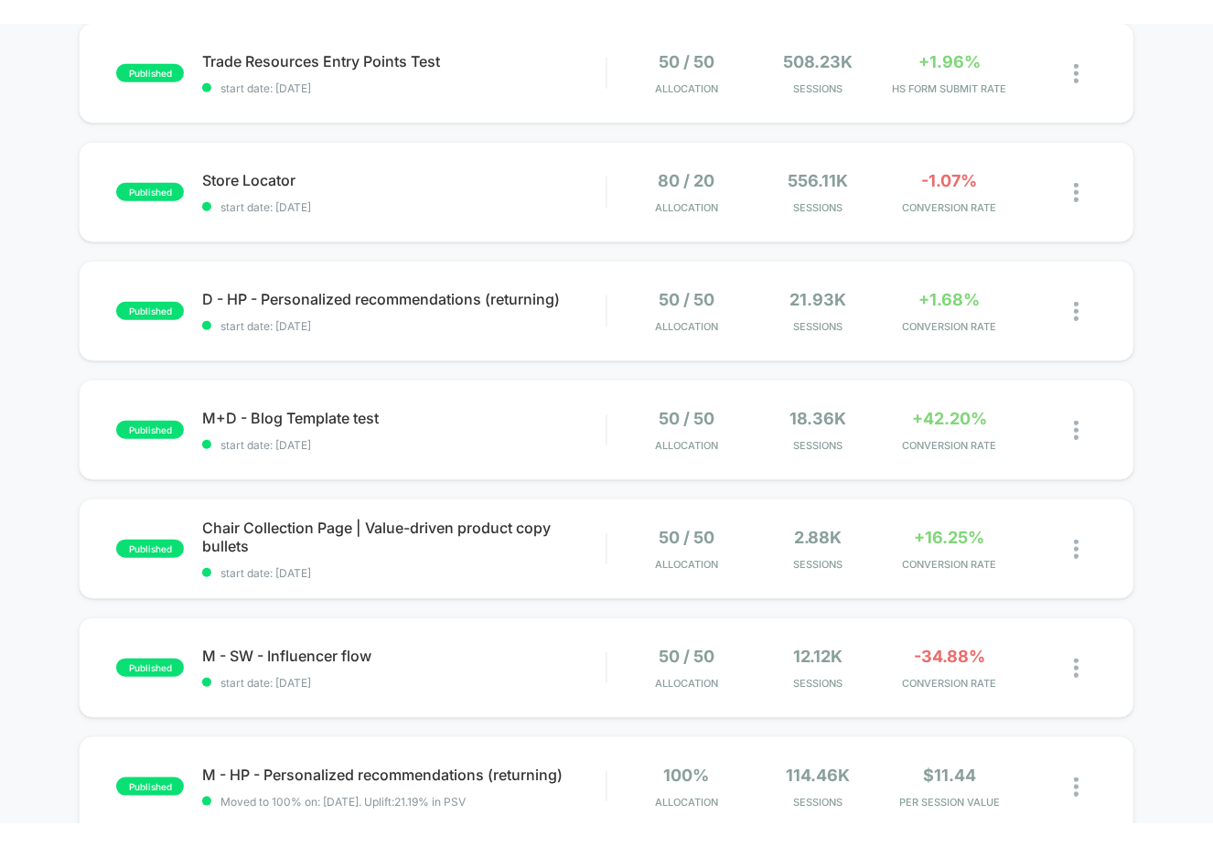
scroll to position [443, 0]
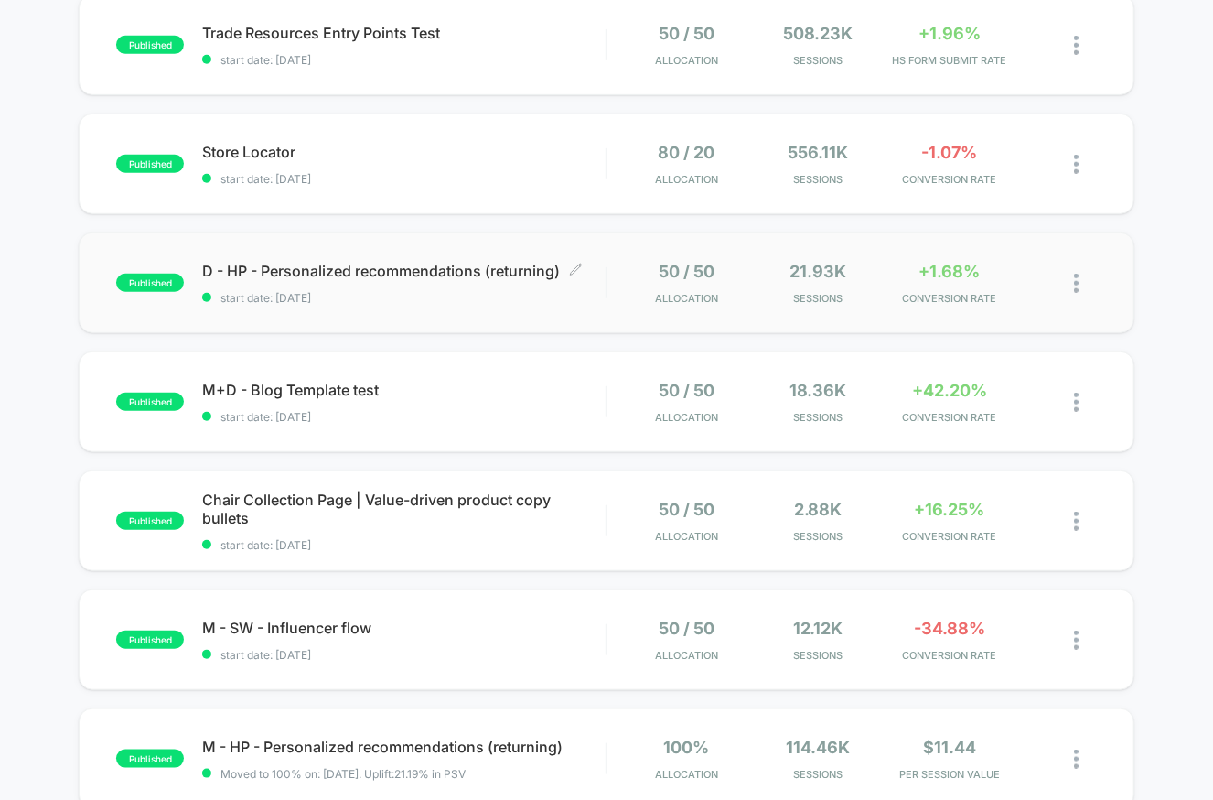
click at [405, 296] on span "start date: [DATE]" at bounding box center [403, 298] width 403 height 14
